Goal: Obtain resource: Download file/media

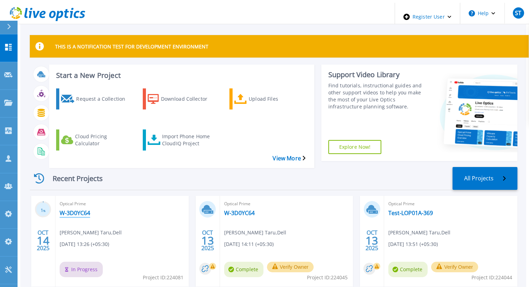
click at [60, 209] on link "W-3D0YC64" at bounding box center [75, 212] width 31 height 7
